Goal: Communication & Community: Answer question/provide support

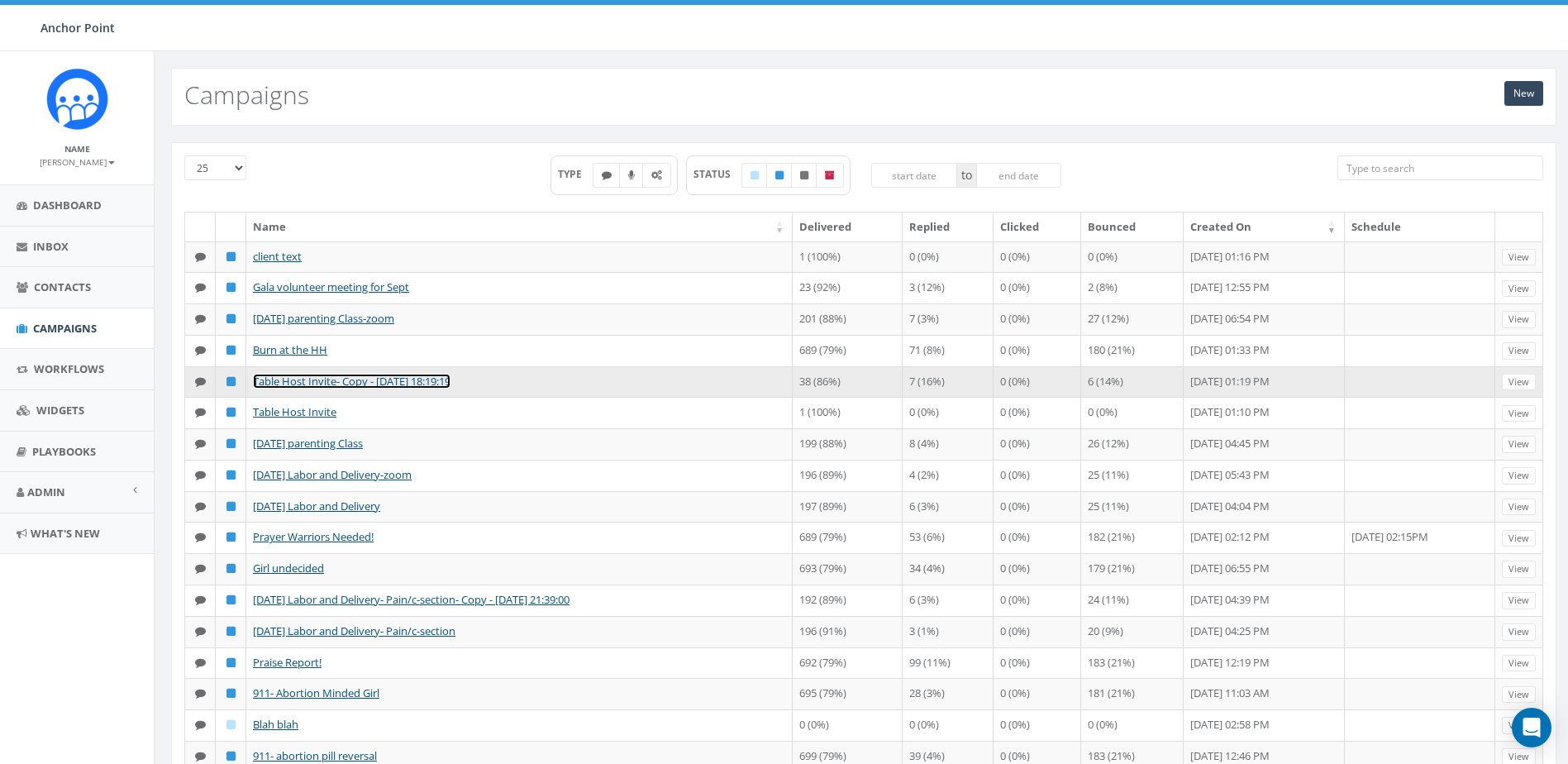
click at [383, 389] on link "Table Host Invite- Copy - [DATE] 18:19:19" at bounding box center [351, 381] width 198 height 15
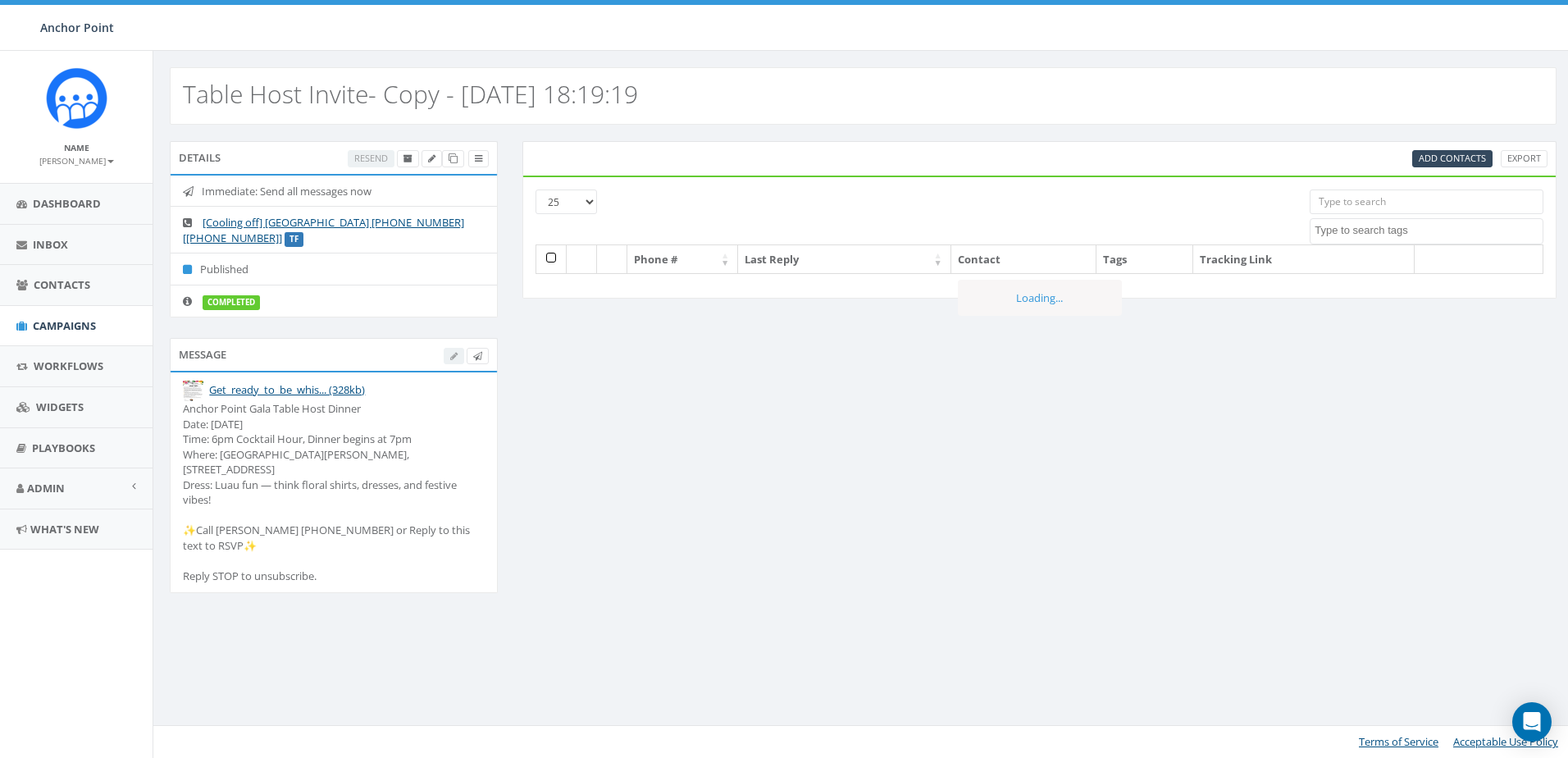
select select
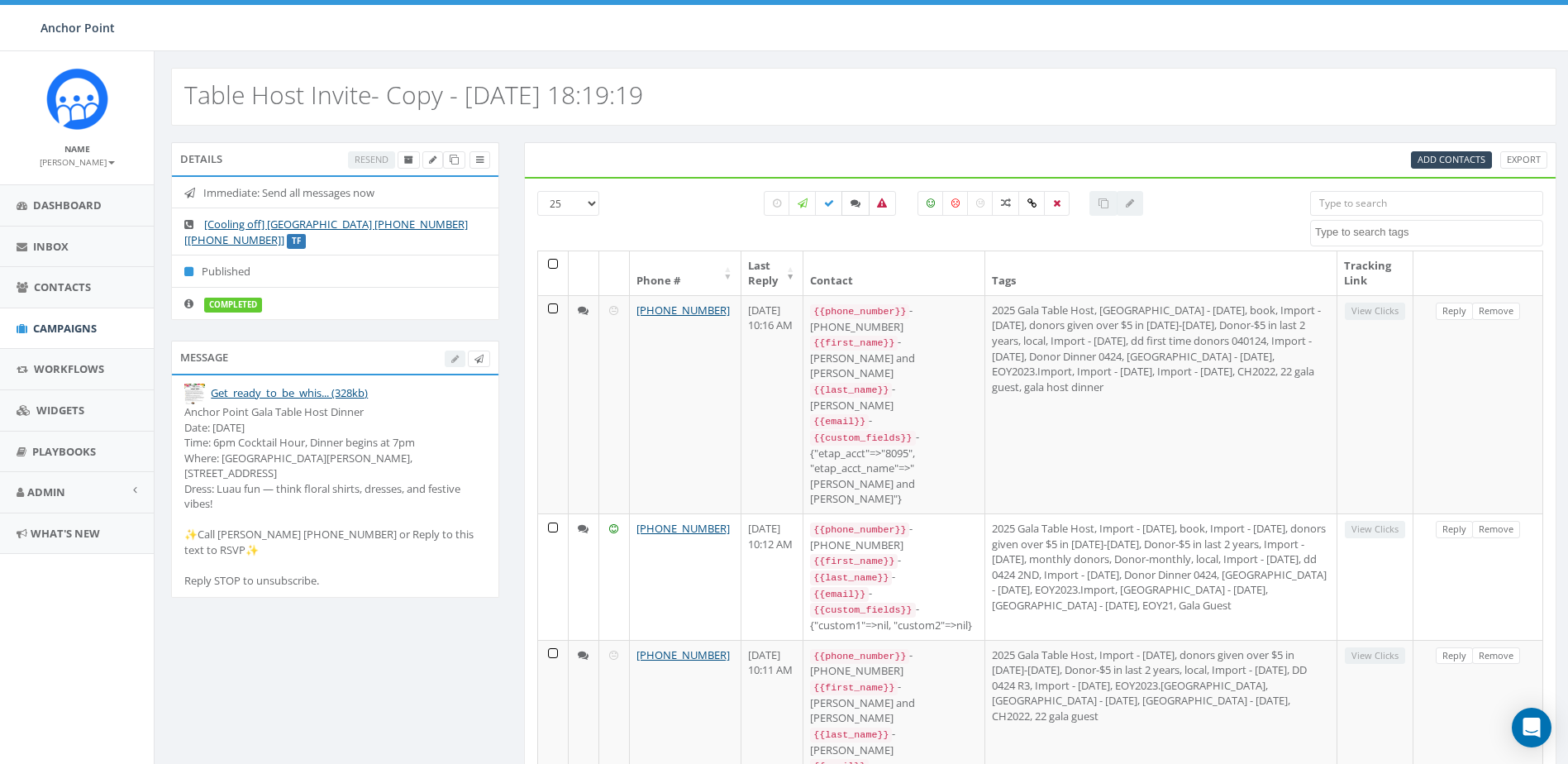
click at [857, 204] on icon at bounding box center [856, 203] width 10 height 10
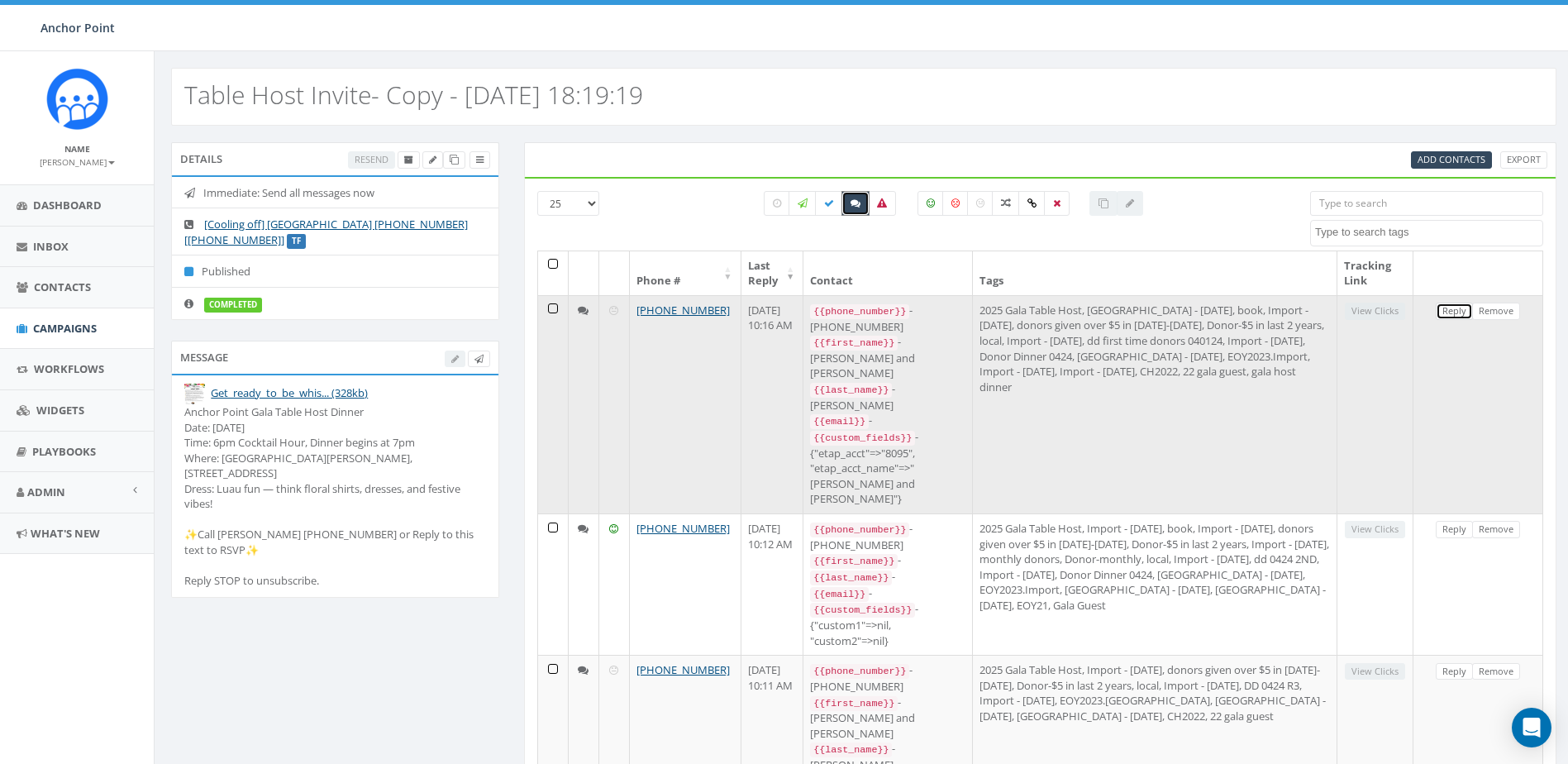
click at [1454, 315] on link "Reply" at bounding box center [1455, 311] width 37 height 18
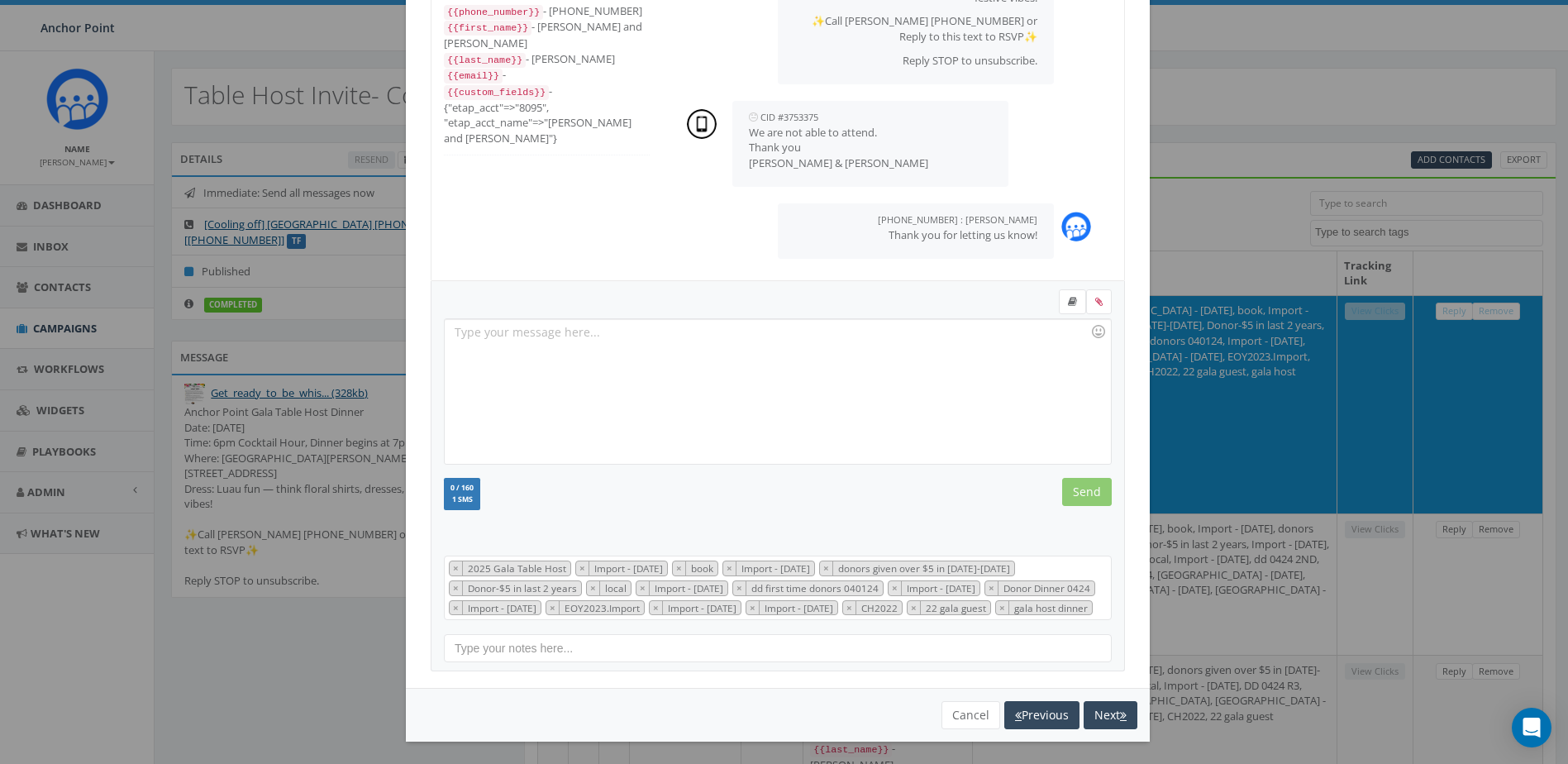
scroll to position [123, 0]
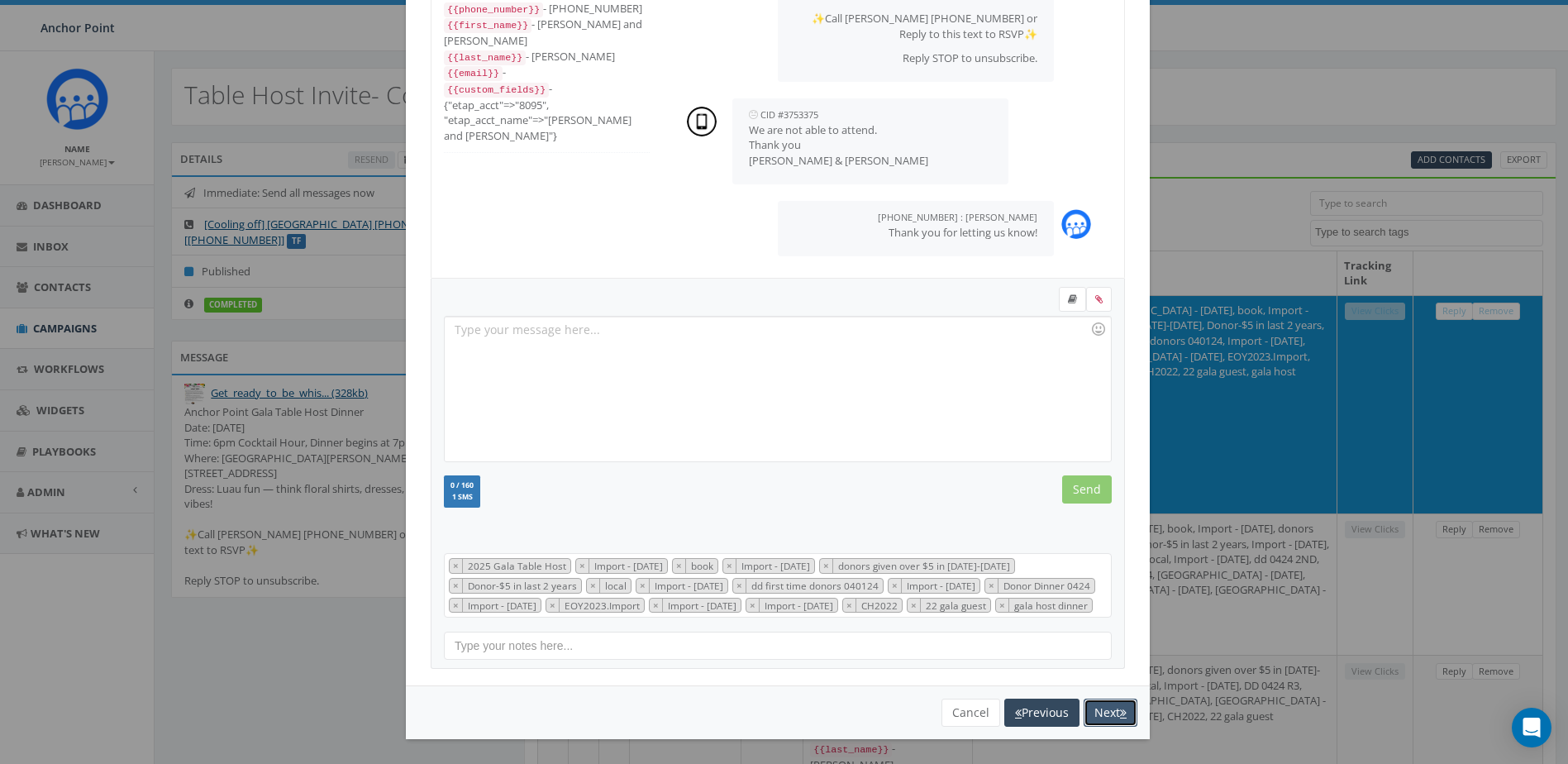
click at [1099, 710] on button "Next" at bounding box center [1109, 713] width 53 height 28
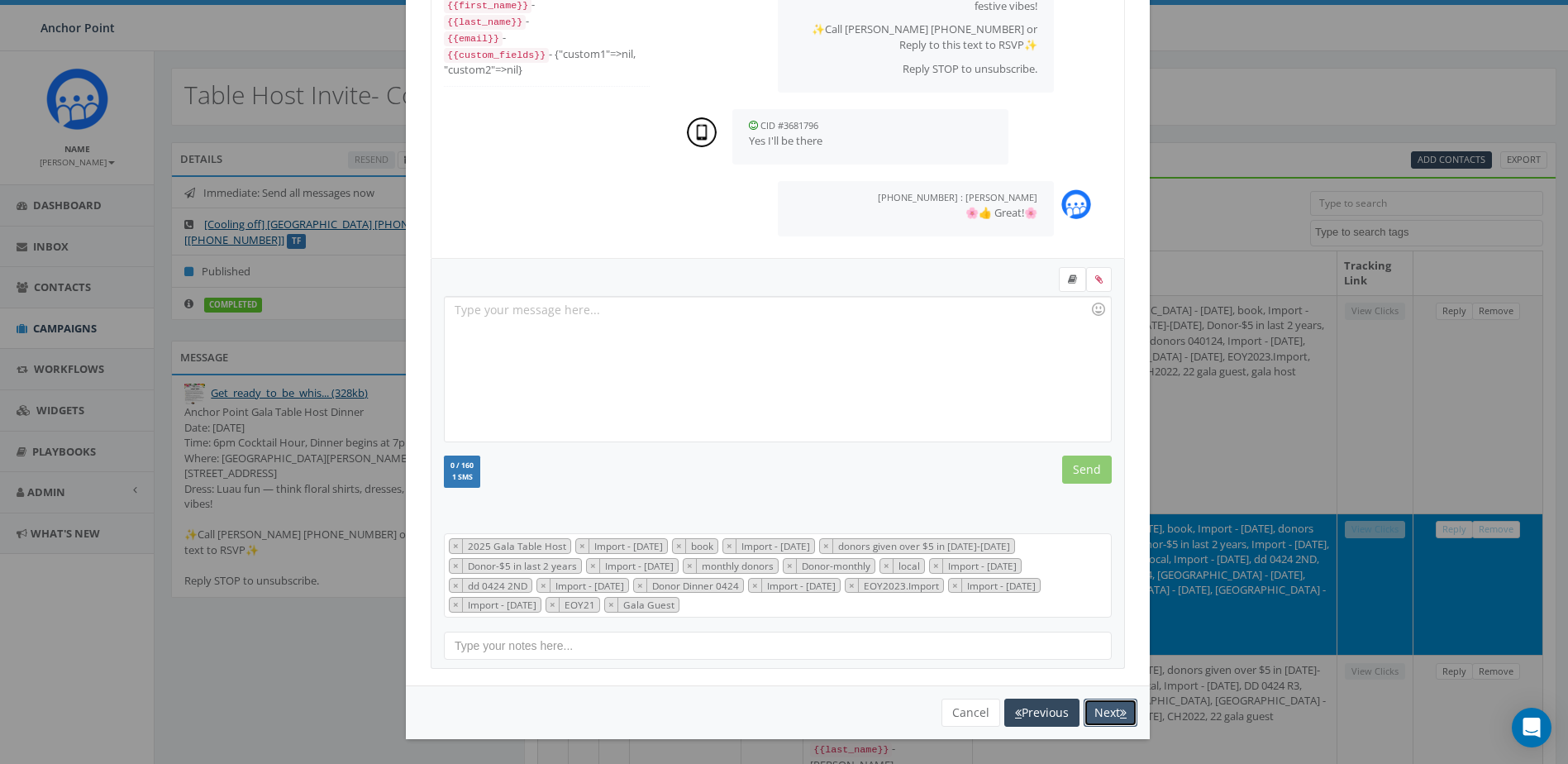
click at [1110, 716] on button "Next" at bounding box center [1109, 713] width 53 height 28
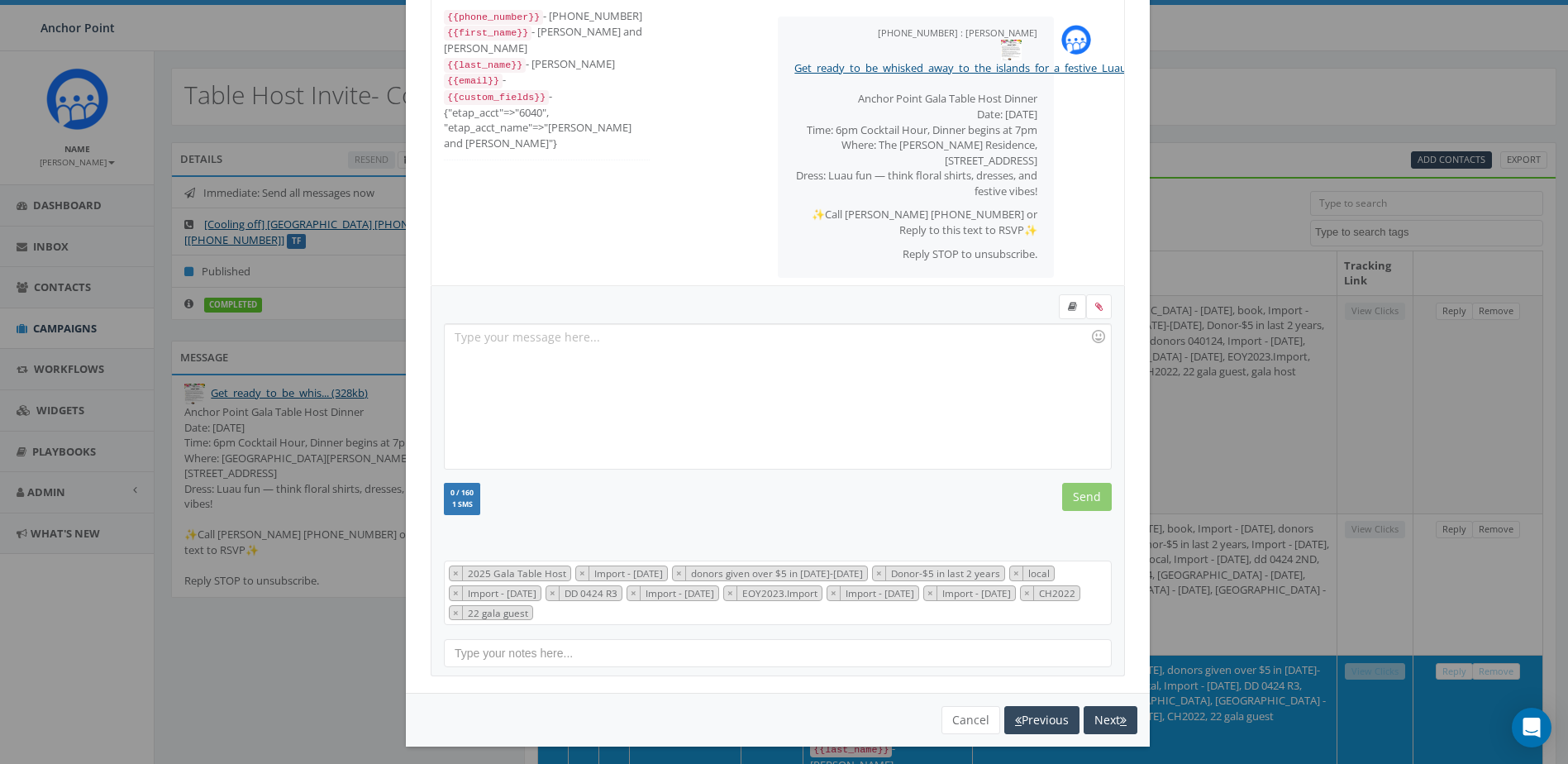
scroll to position [185, 0]
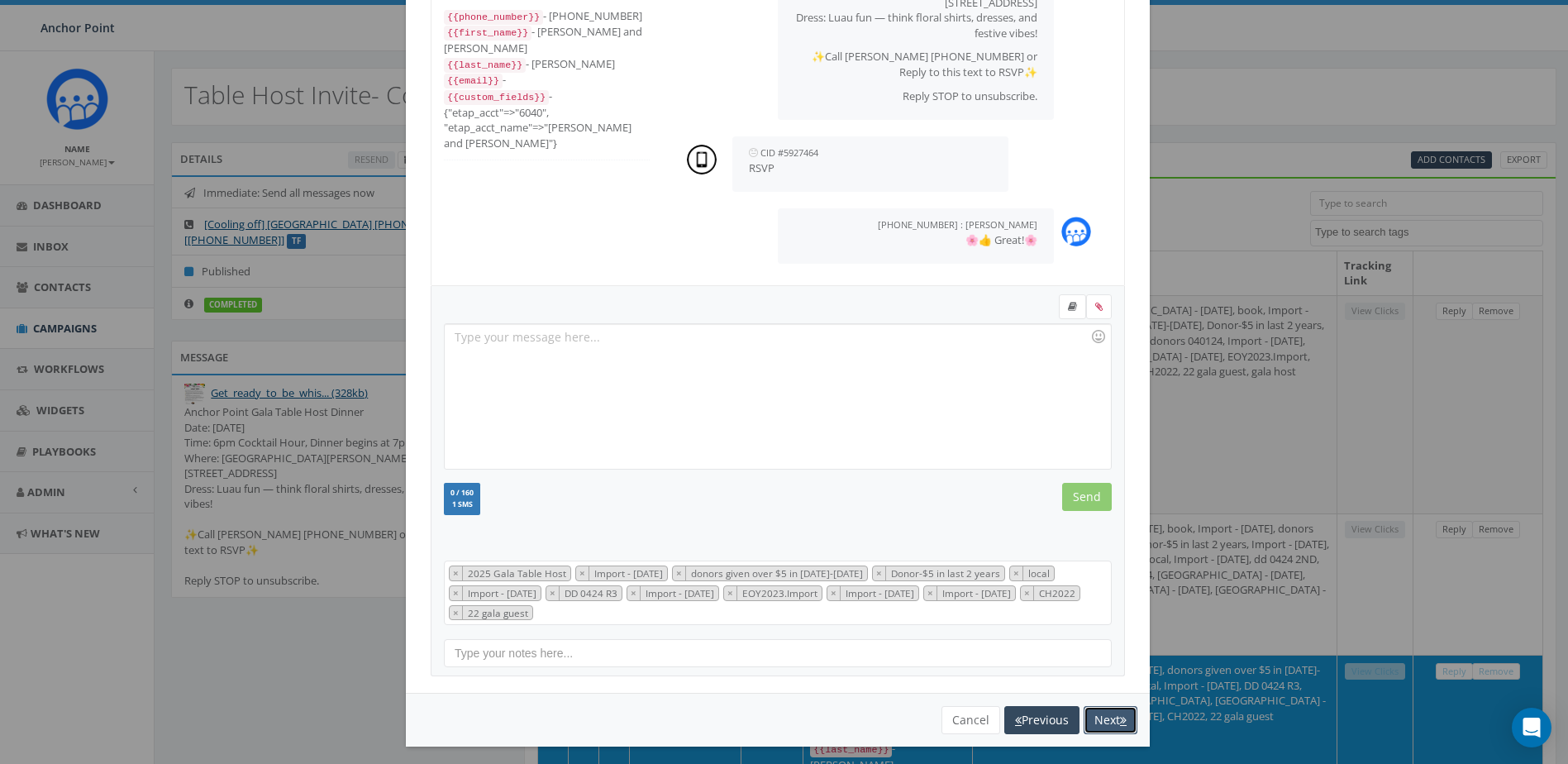
click at [1103, 720] on button "Next" at bounding box center [1109, 720] width 53 height 28
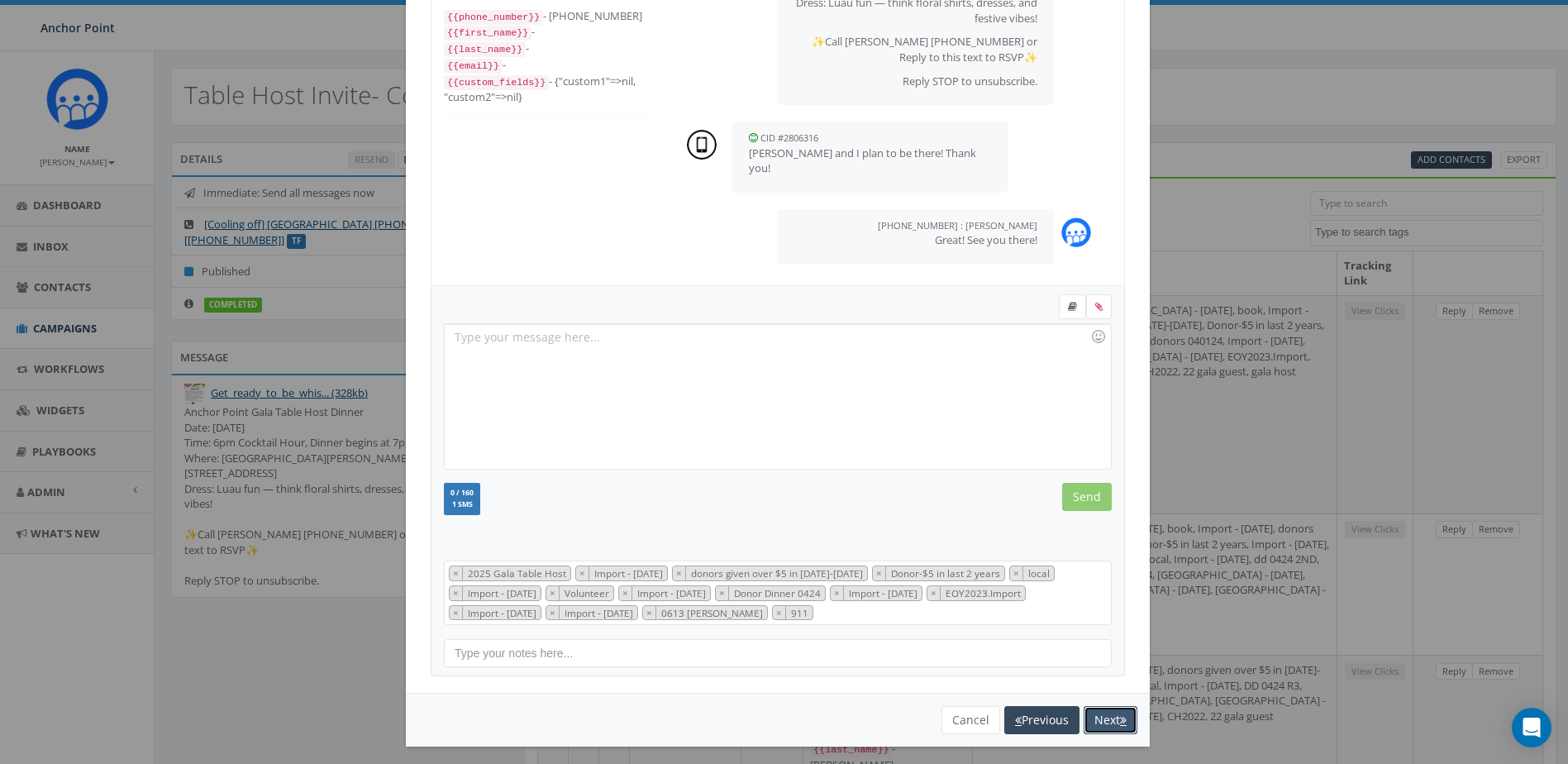
click at [1098, 720] on button "Next" at bounding box center [1109, 720] width 53 height 28
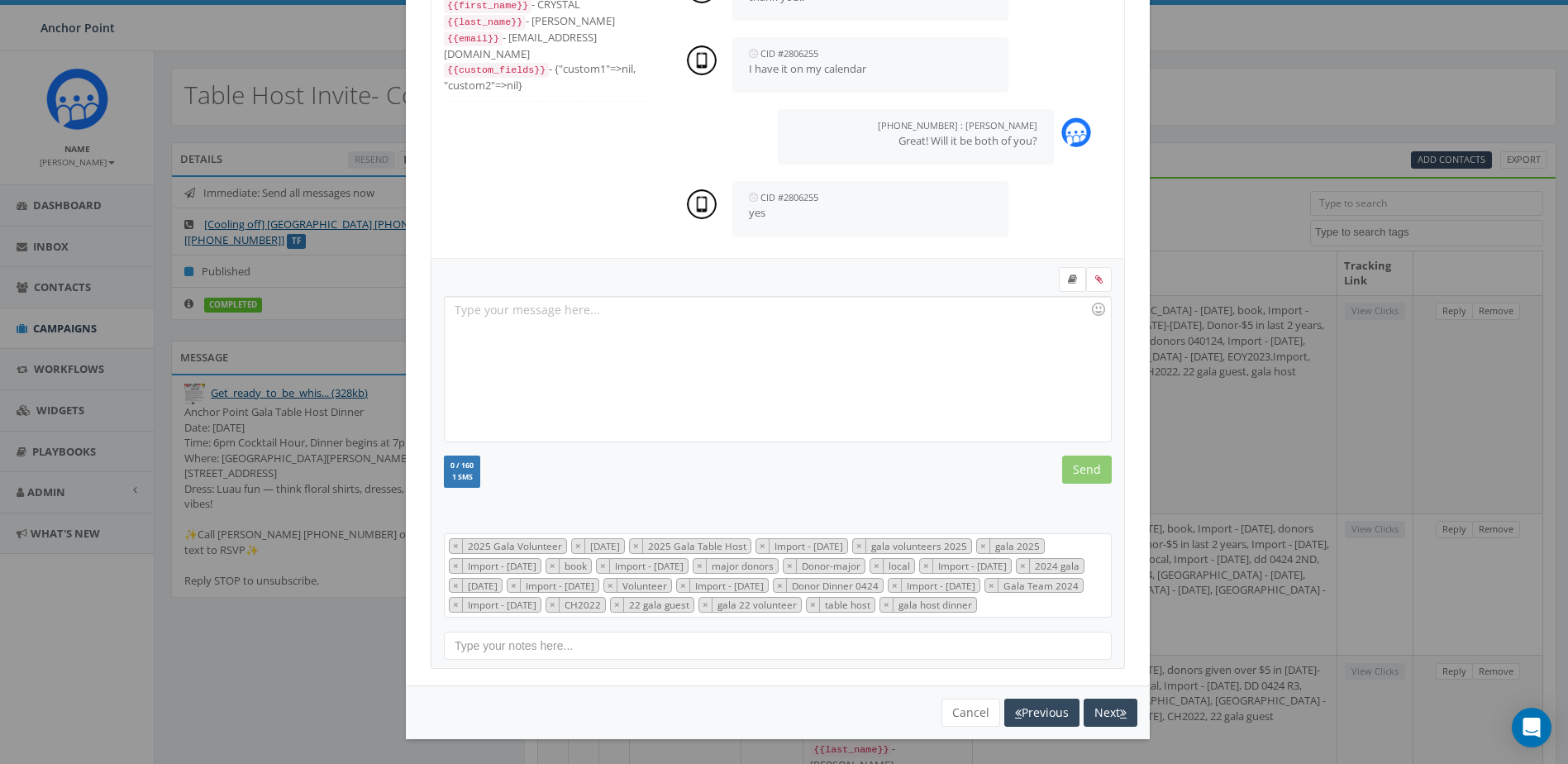
scroll to position [142, 0]
click at [1112, 718] on button "Next" at bounding box center [1109, 713] width 53 height 28
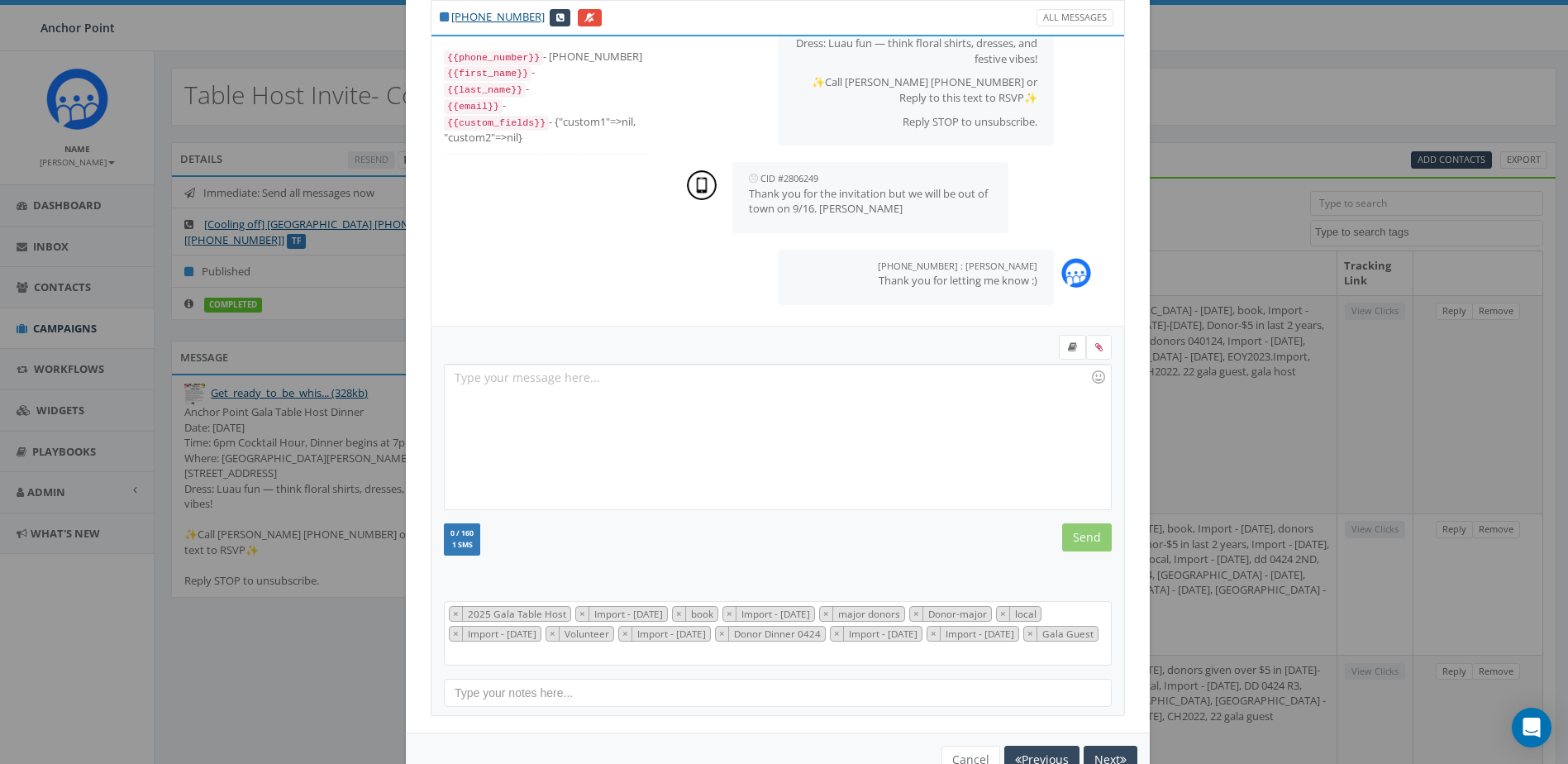
scroll to position [102, 0]
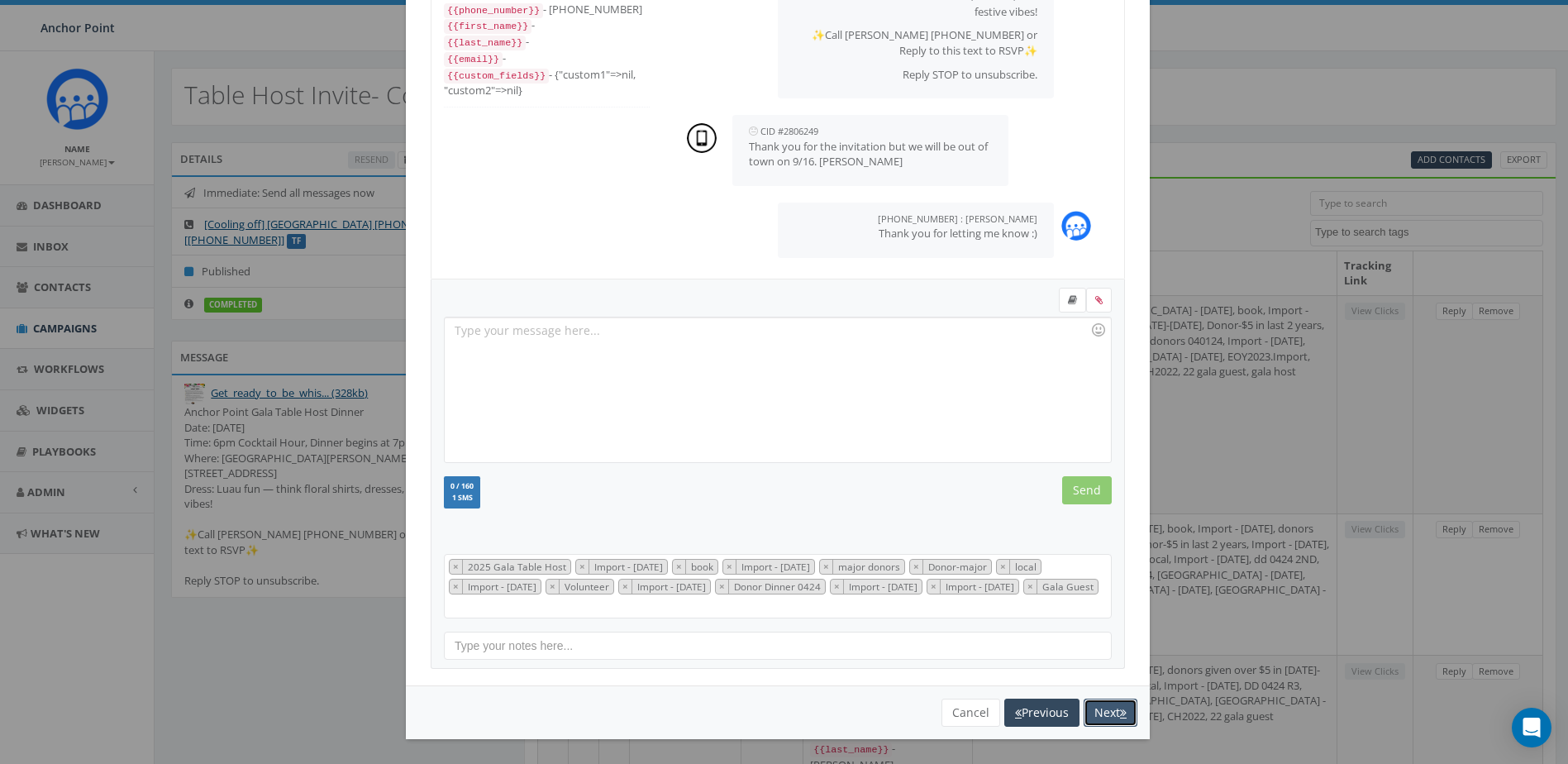
click at [1093, 705] on button "Next" at bounding box center [1109, 713] width 53 height 28
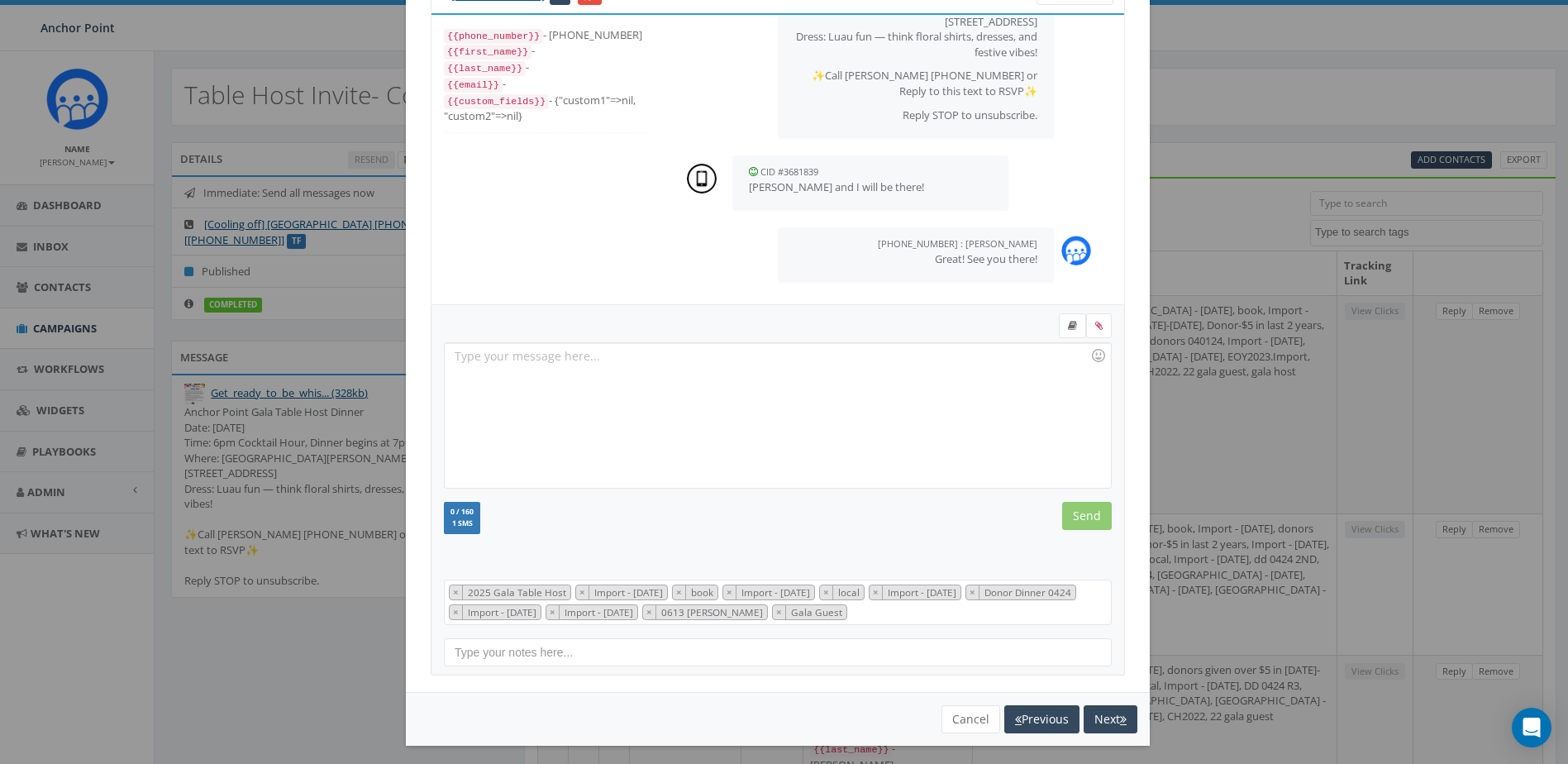
scroll to position [185, 0]
click at [1103, 721] on button "Next" at bounding box center [1109, 719] width 53 height 28
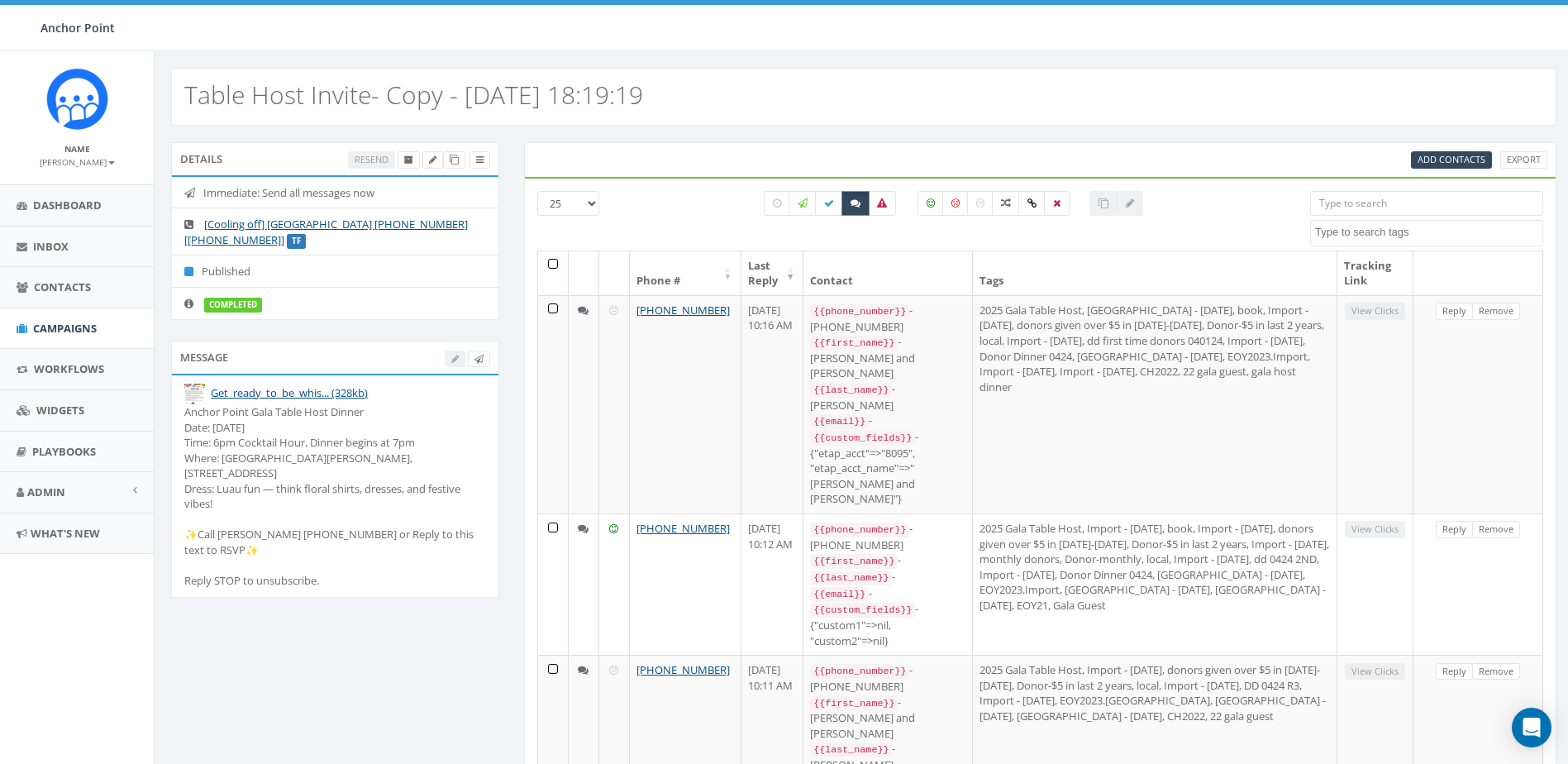
click at [854, 207] on icon at bounding box center [856, 203] width 10 height 10
checkbox input "false"
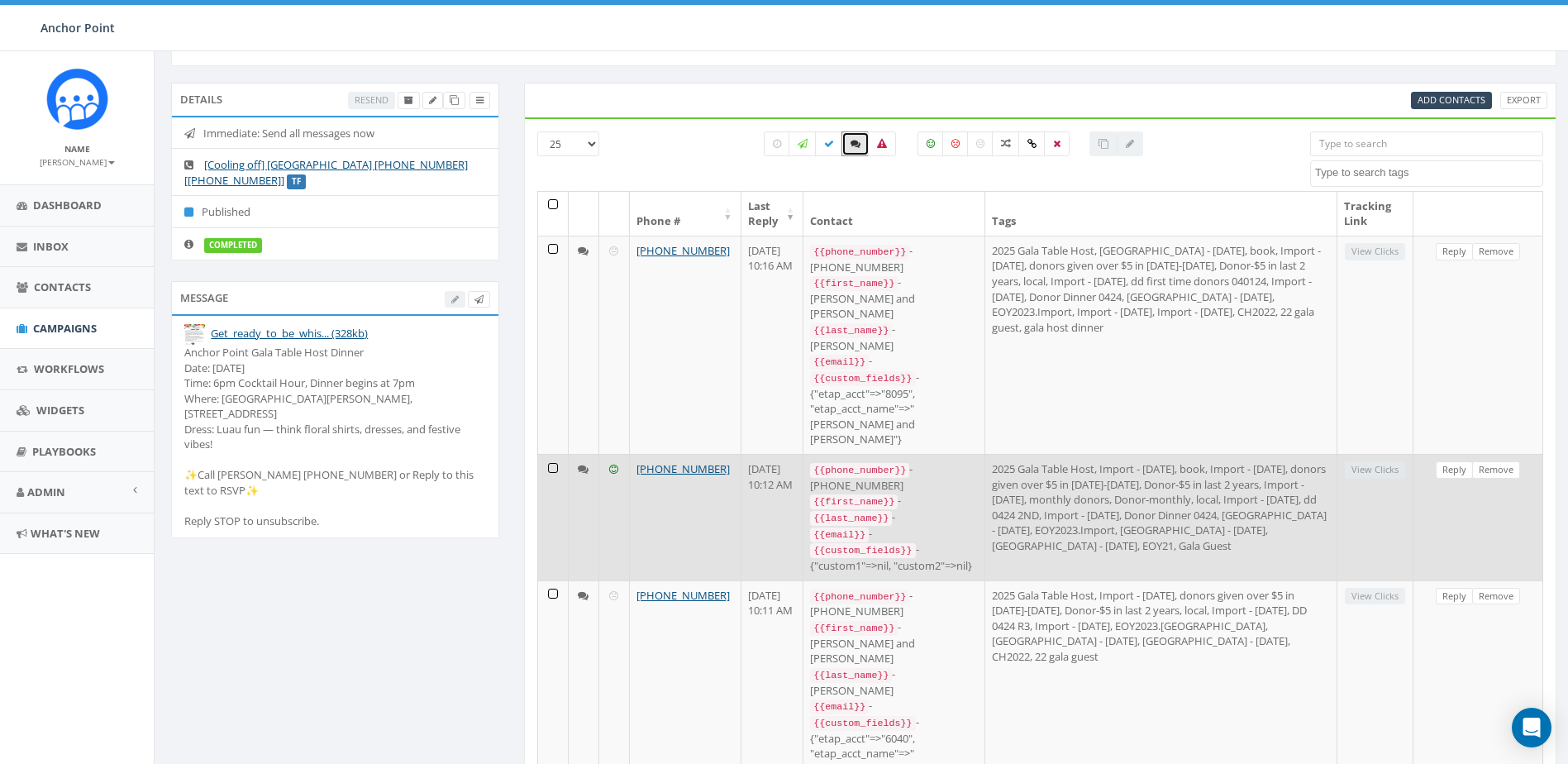
scroll to position [0, 0]
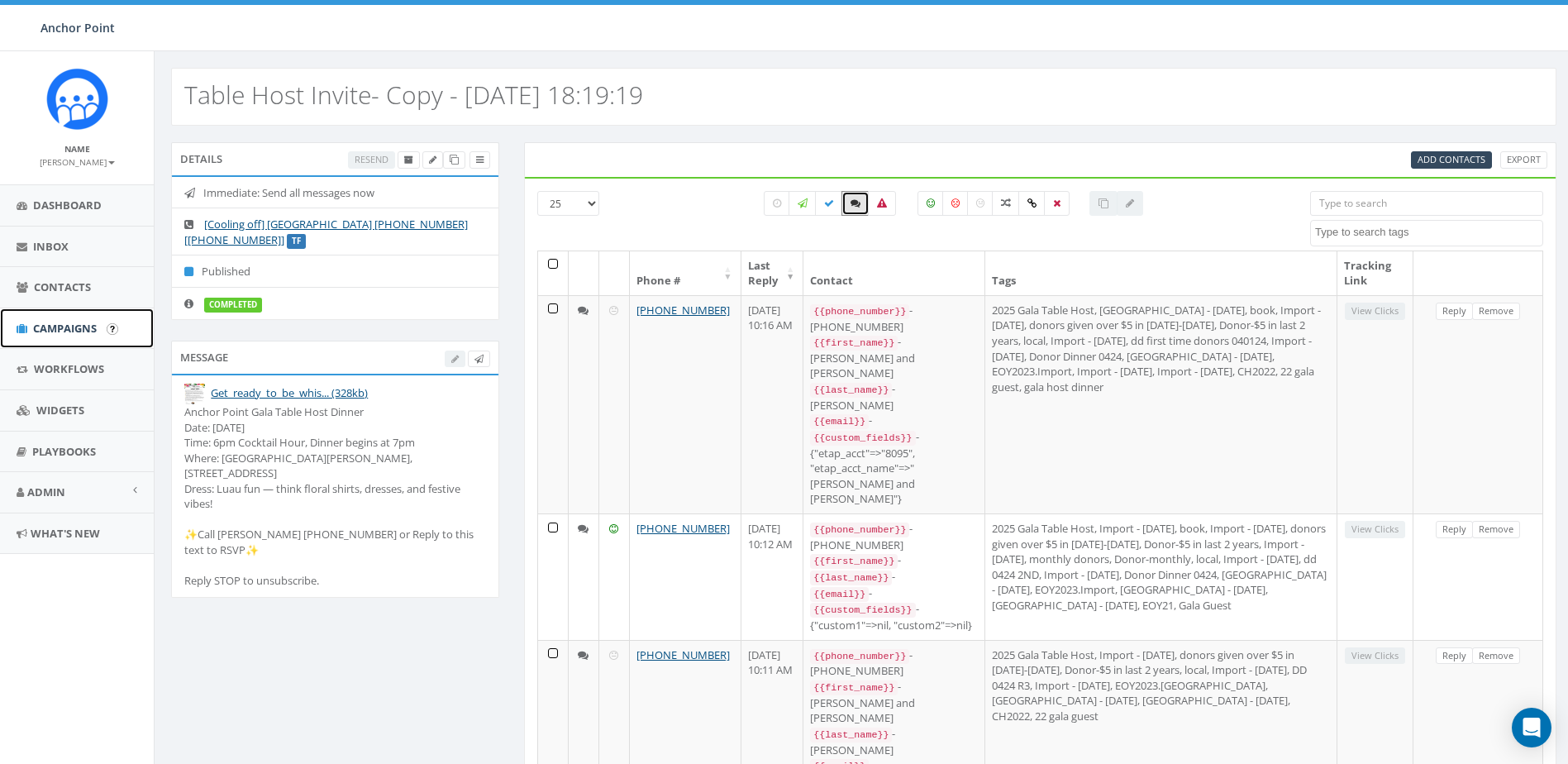
click at [66, 330] on span "Campaigns" at bounding box center [65, 329] width 64 height 15
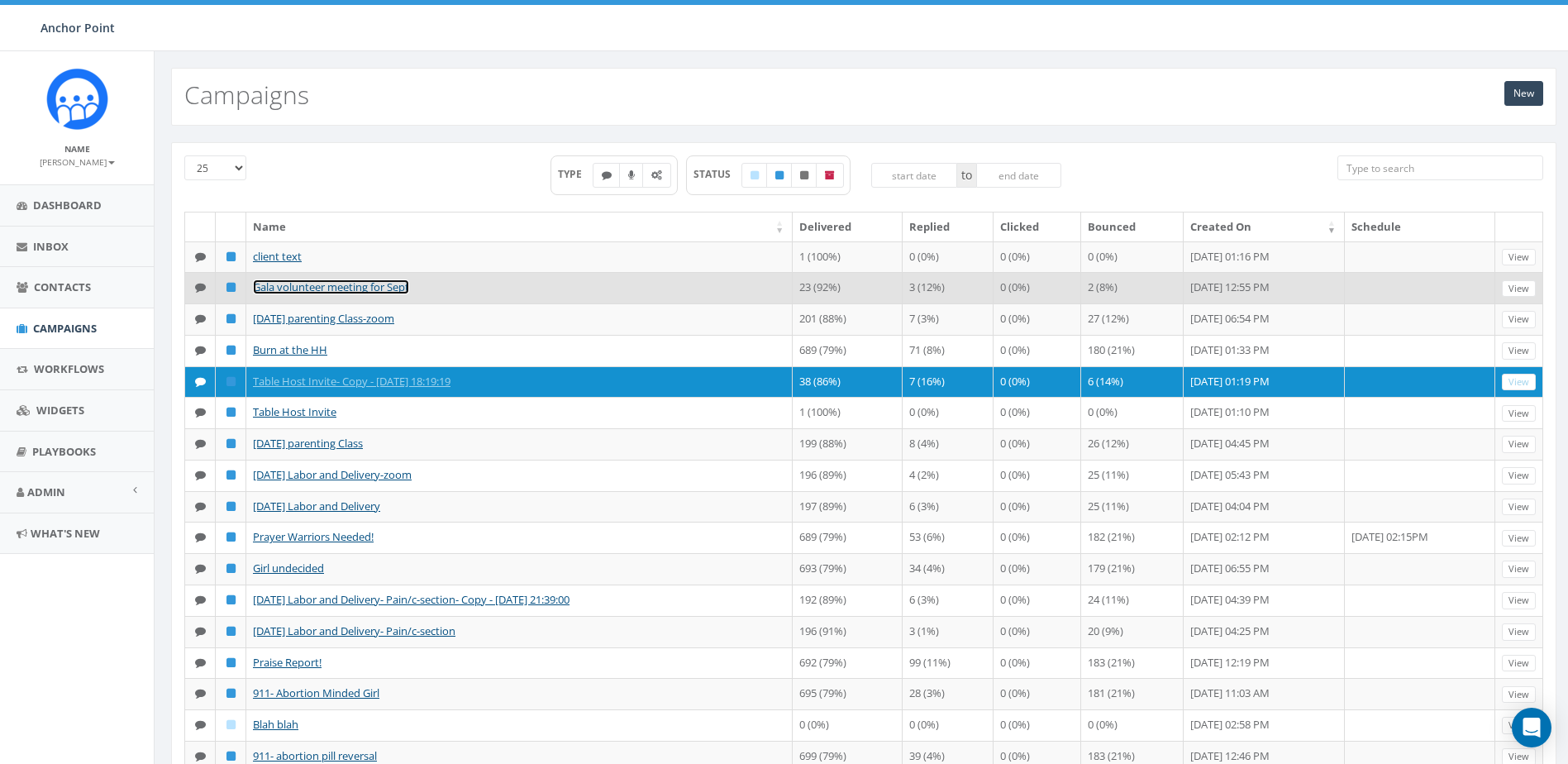
click at [339, 294] on link "Gala volunteer meeting for Sept" at bounding box center [330, 286] width 156 height 15
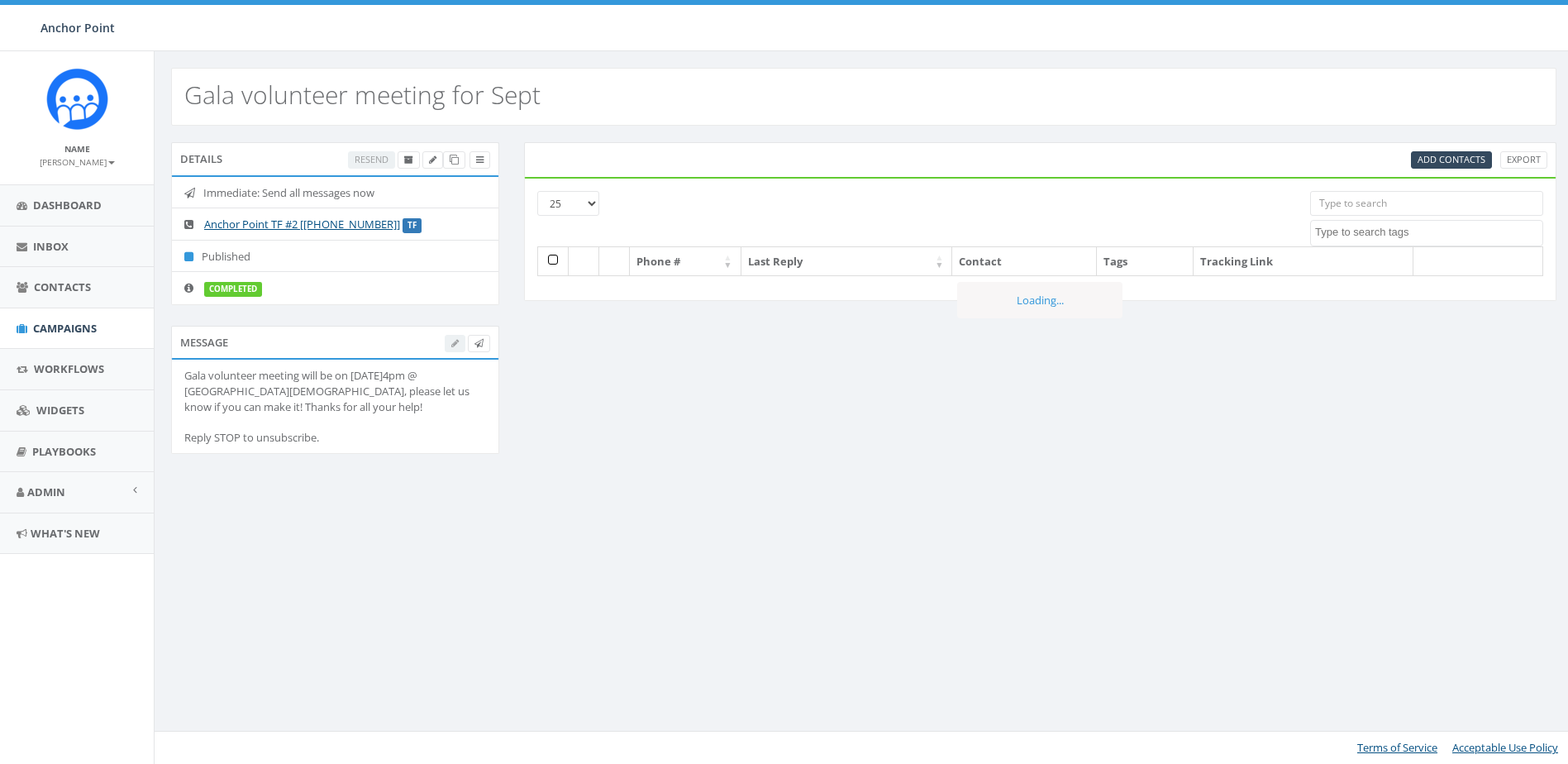
select select
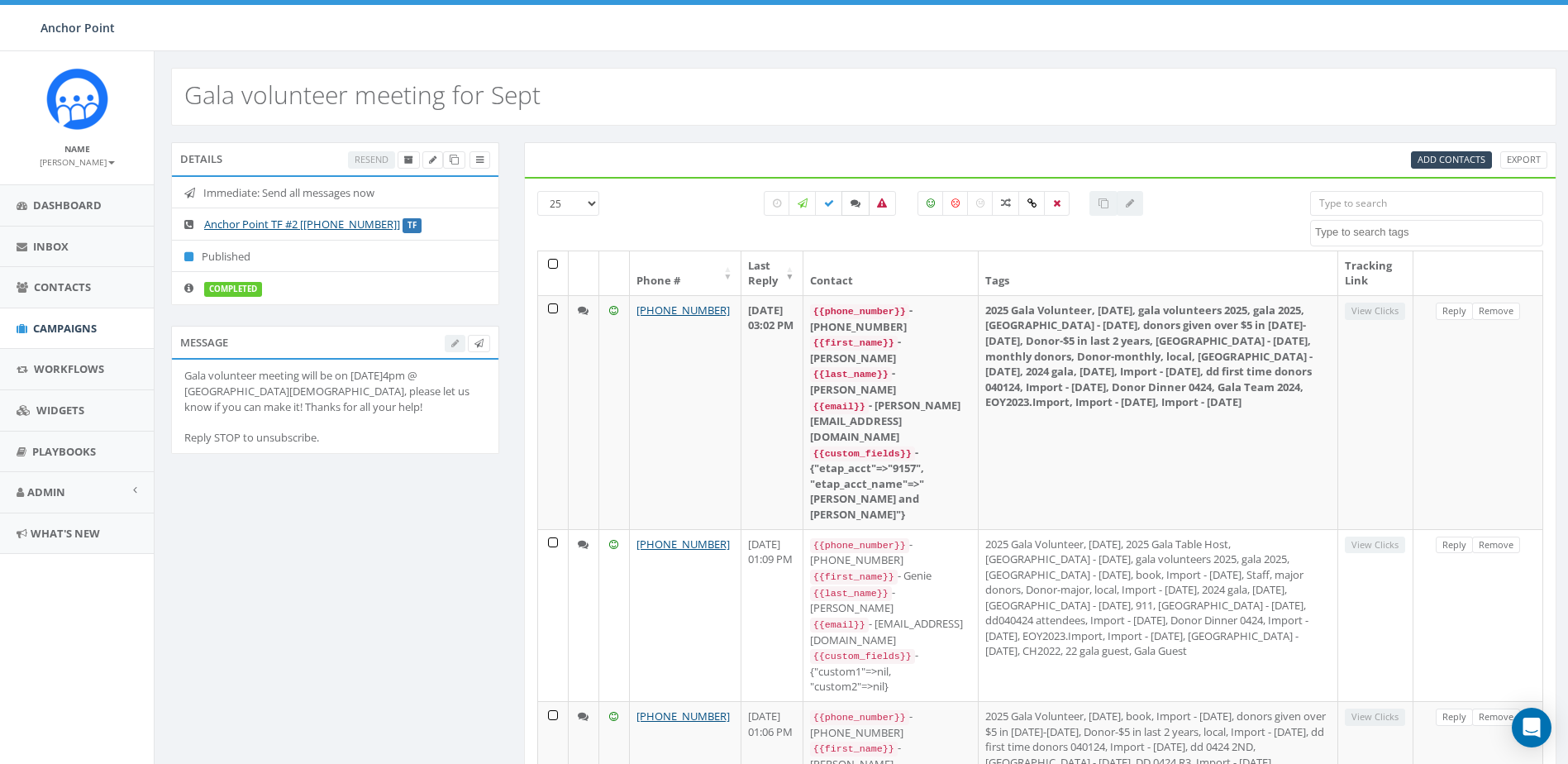
click at [859, 202] on icon at bounding box center [856, 203] width 10 height 10
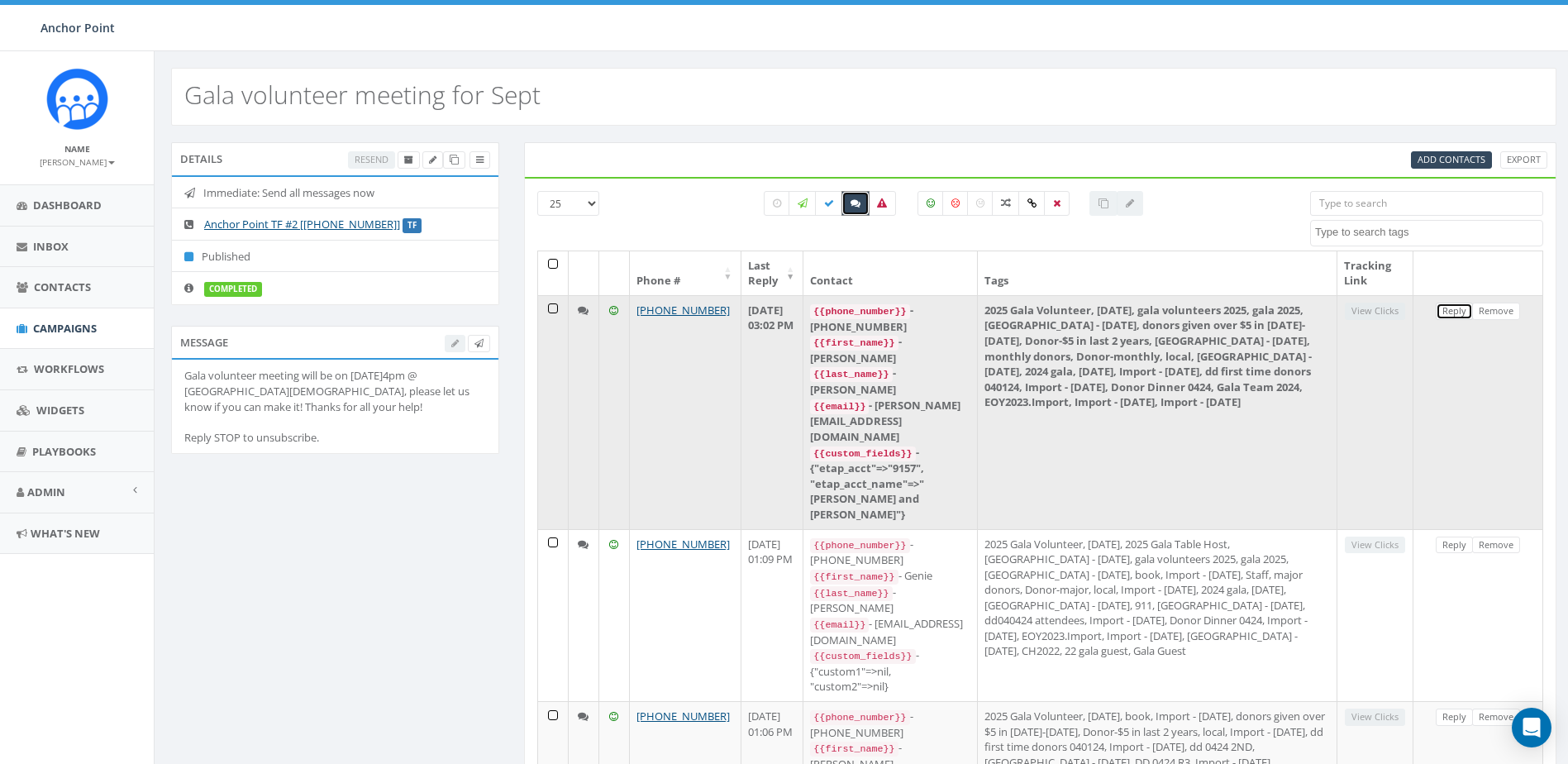
click at [1451, 314] on link "Reply" at bounding box center [1455, 311] width 37 height 18
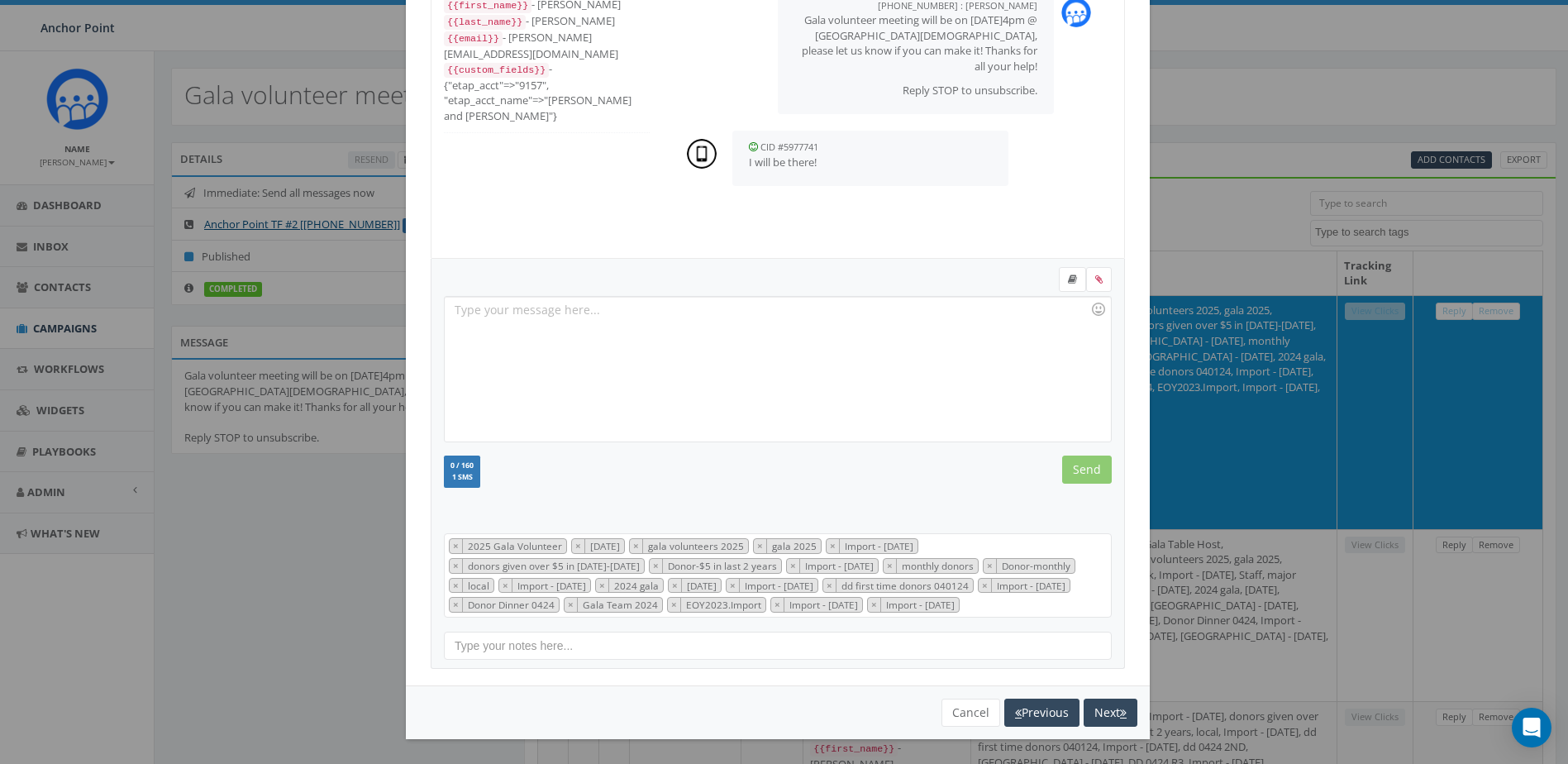
scroll to position [142, 0]
click at [1107, 713] on button "Next" at bounding box center [1109, 713] width 53 height 28
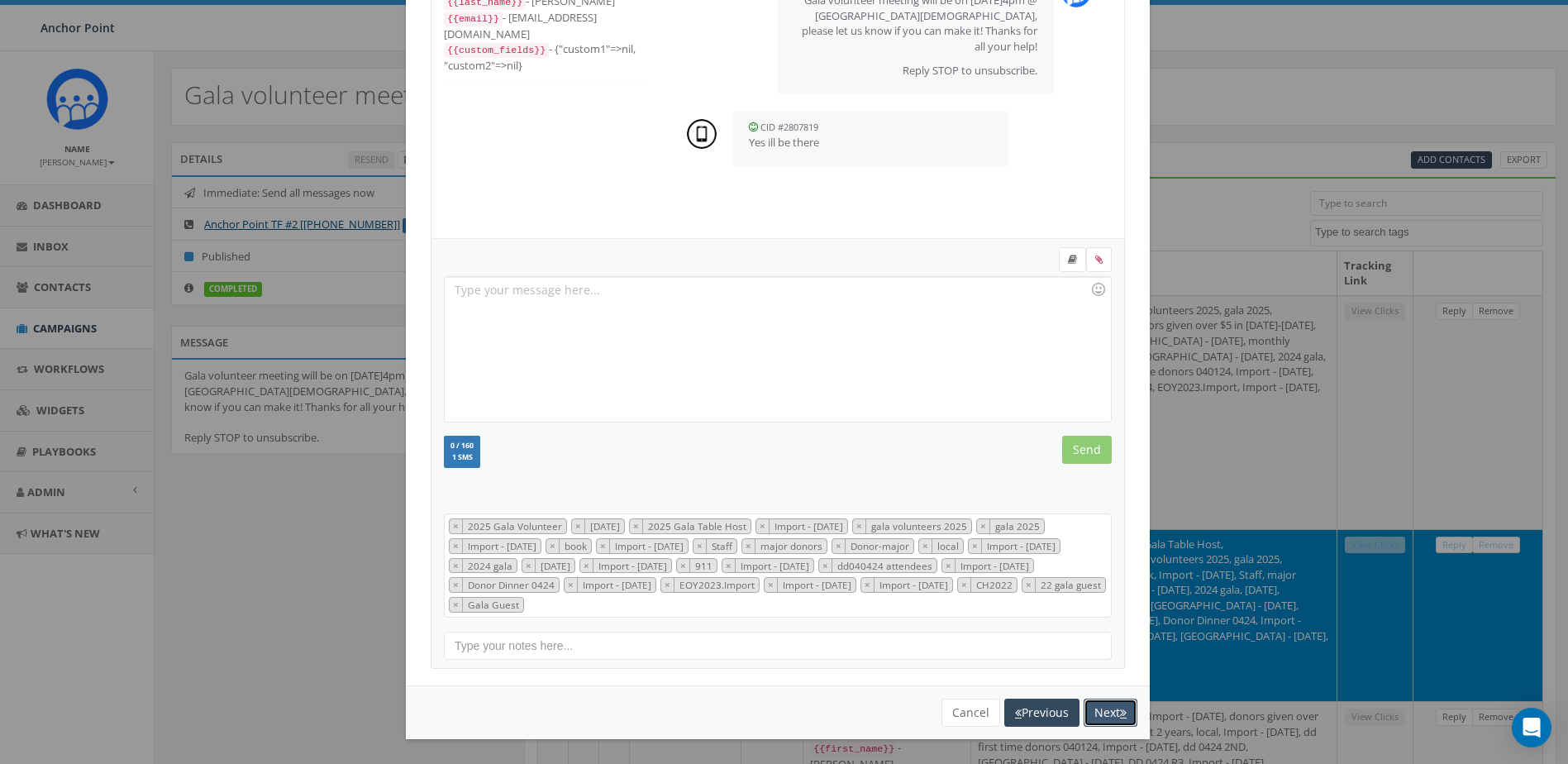
click at [1109, 708] on button "Next" at bounding box center [1109, 713] width 53 height 28
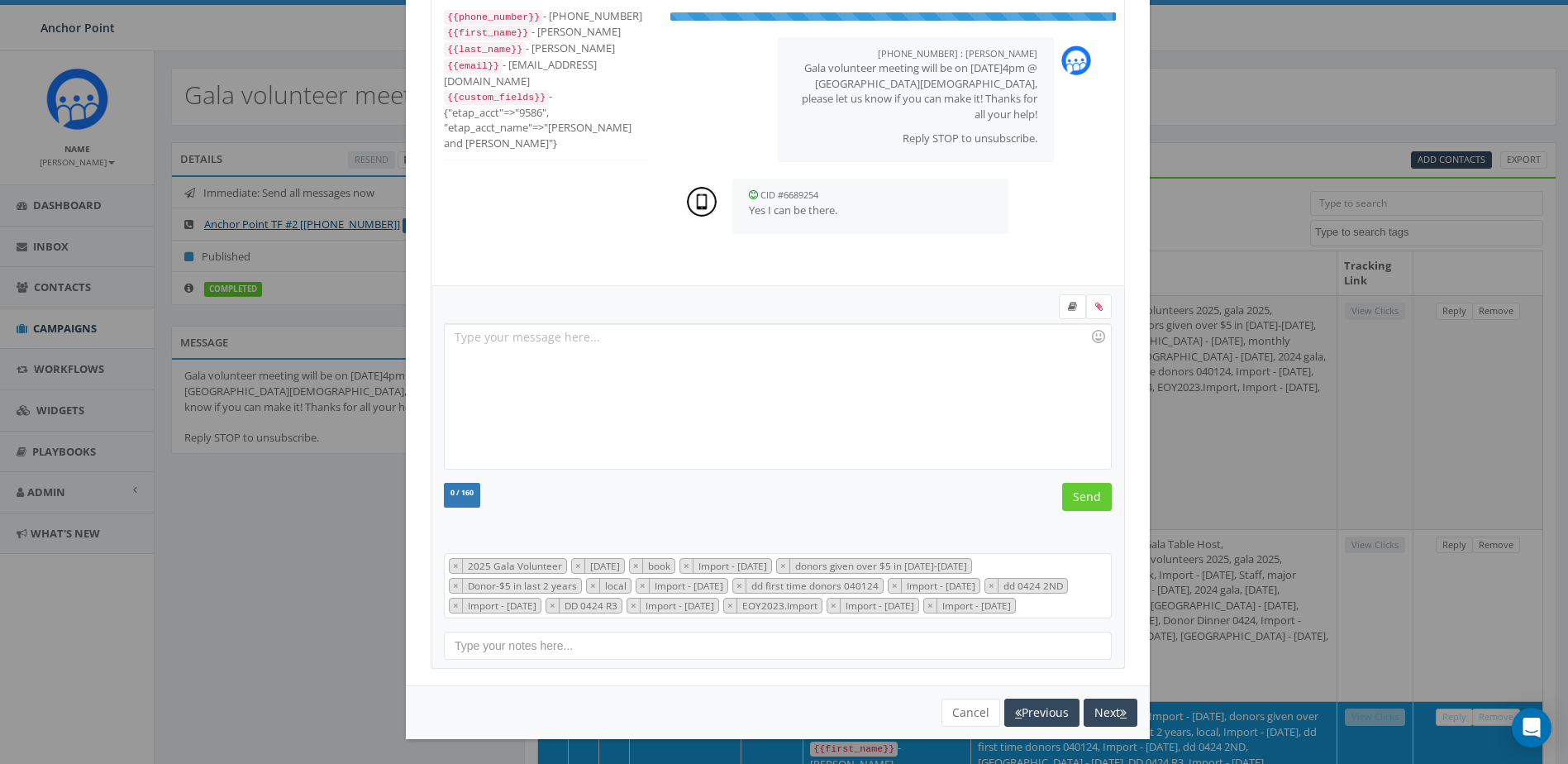
scroll to position [265, 0]
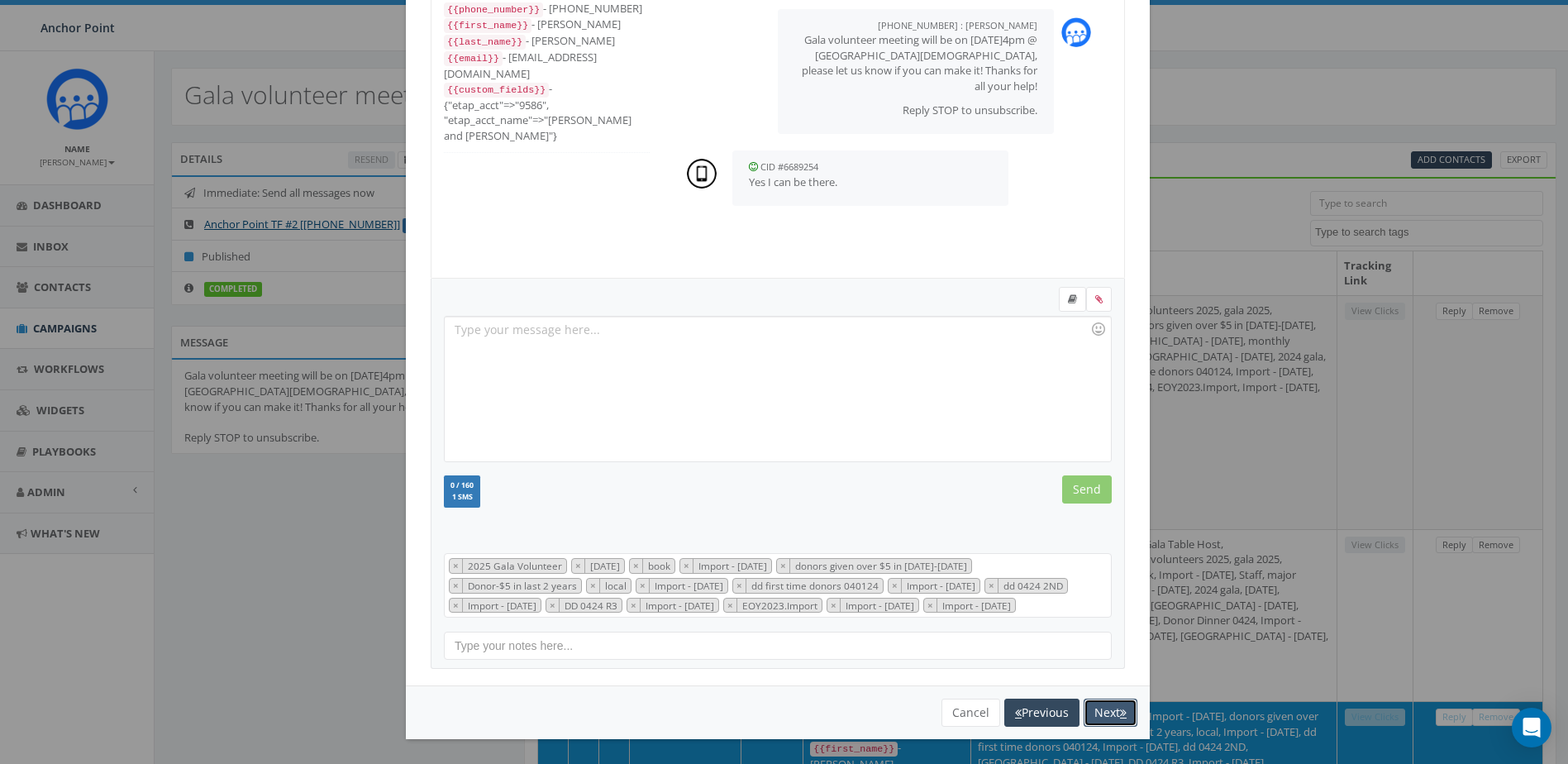
click at [1109, 720] on button "Next" at bounding box center [1109, 713] width 53 height 28
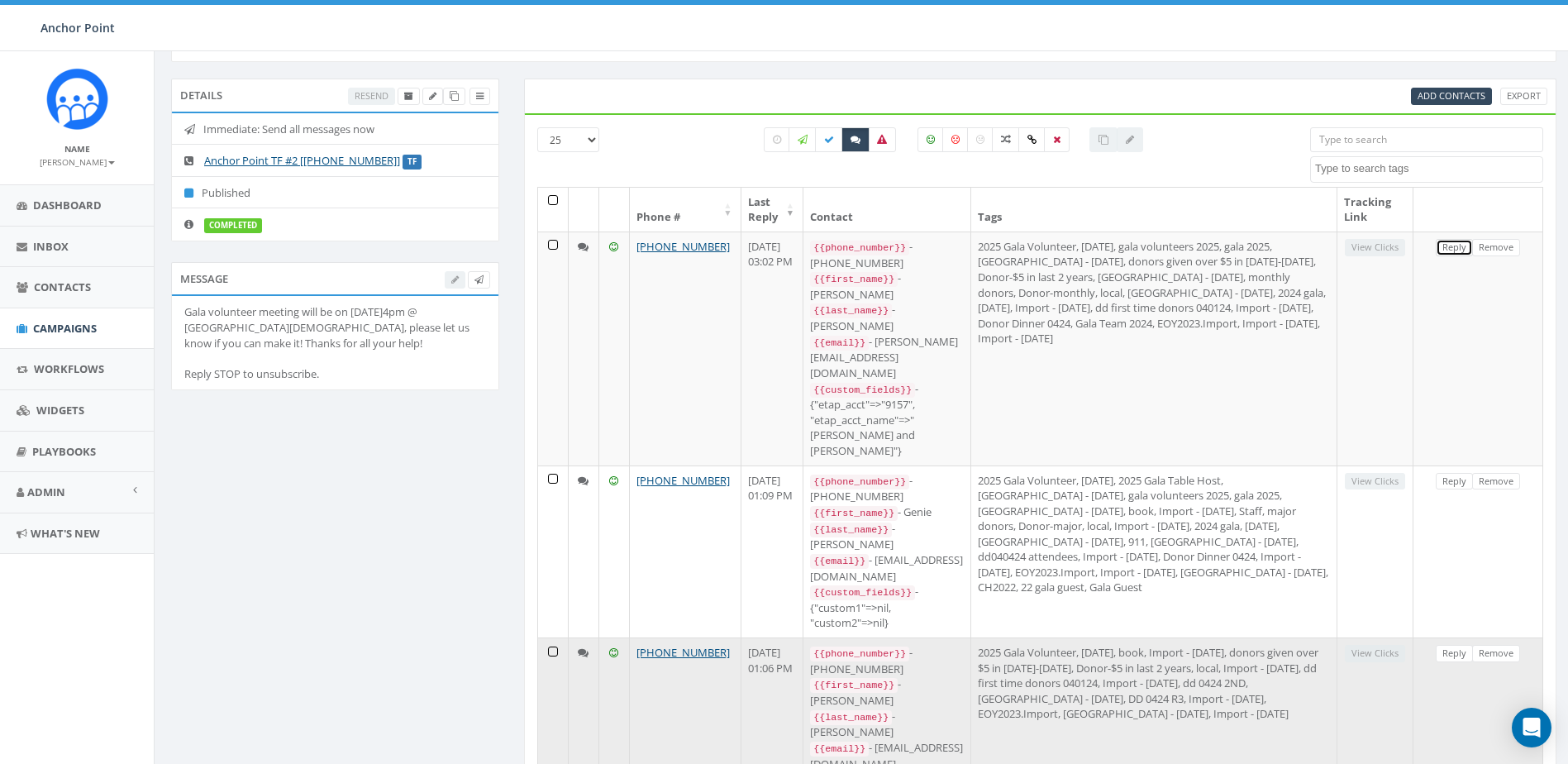
scroll to position [0, 0]
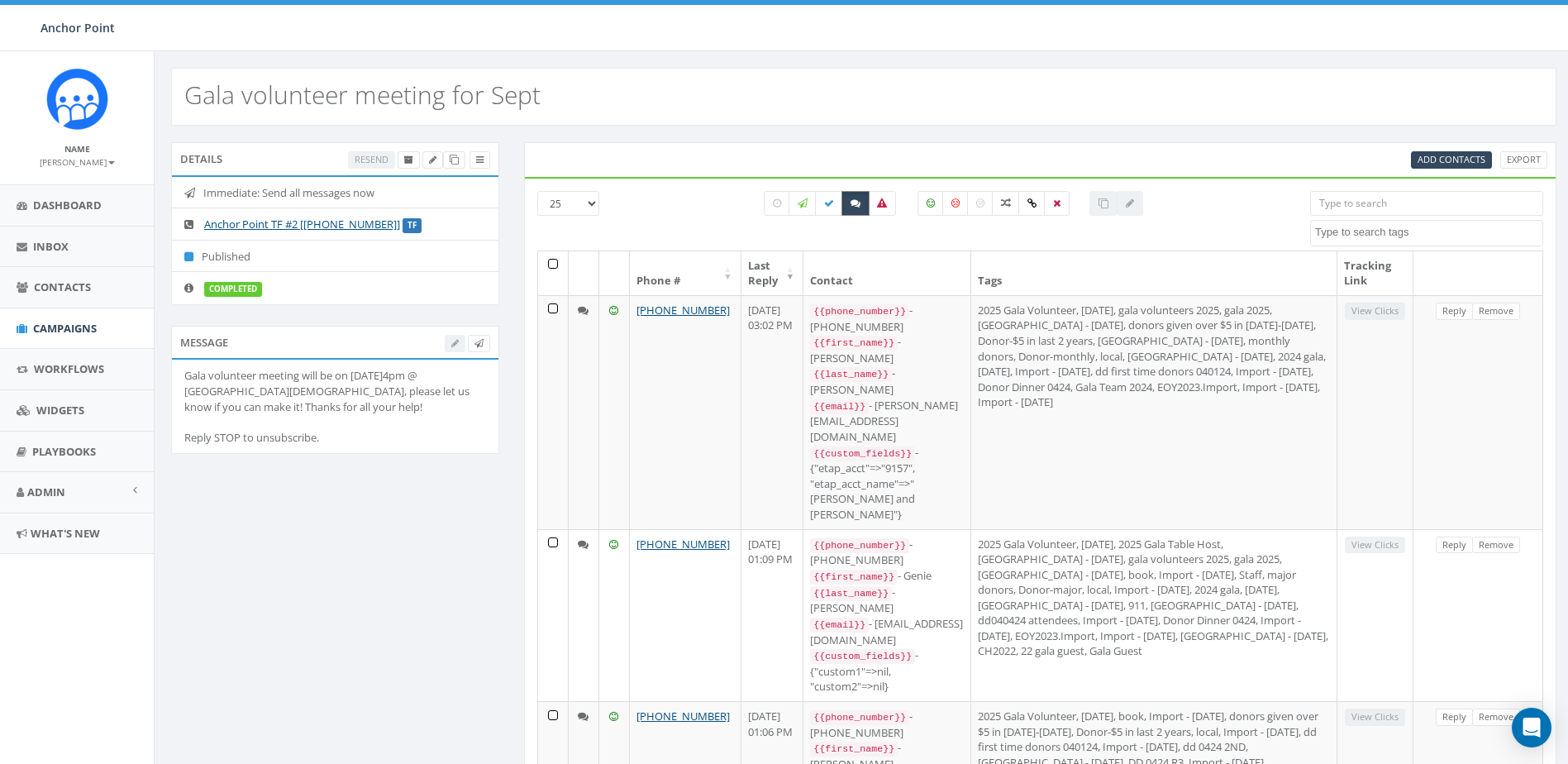
click at [852, 203] on icon at bounding box center [856, 203] width 10 height 10
checkbox input "false"
